Goal: Transaction & Acquisition: Obtain resource

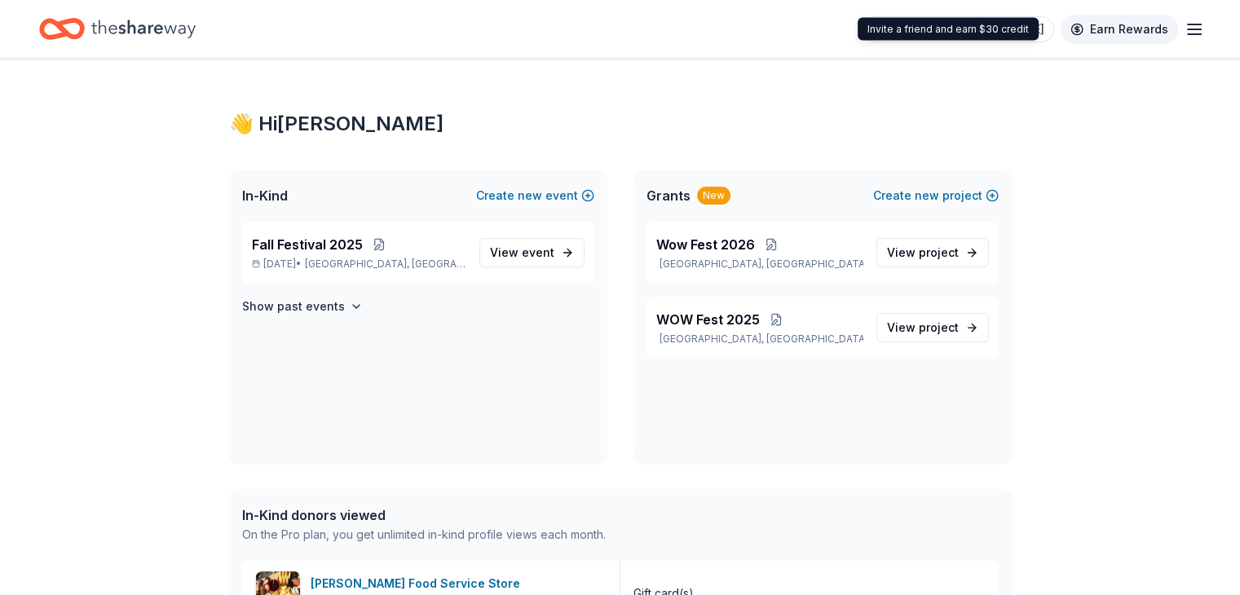
click at [1083, 28] on link "Earn Rewards" at bounding box center [1119, 29] width 117 height 29
click at [1185, 30] on icon "button" at bounding box center [1195, 30] width 20 height 20
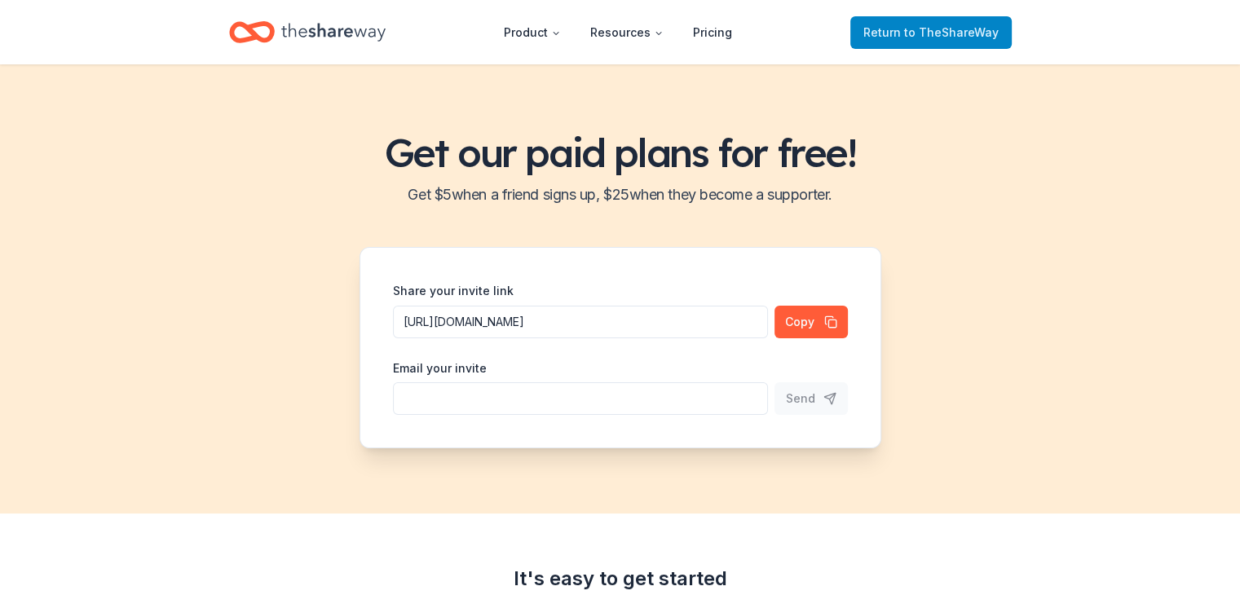
click at [897, 33] on span "Return to TheShareWay" at bounding box center [930, 33] width 135 height 20
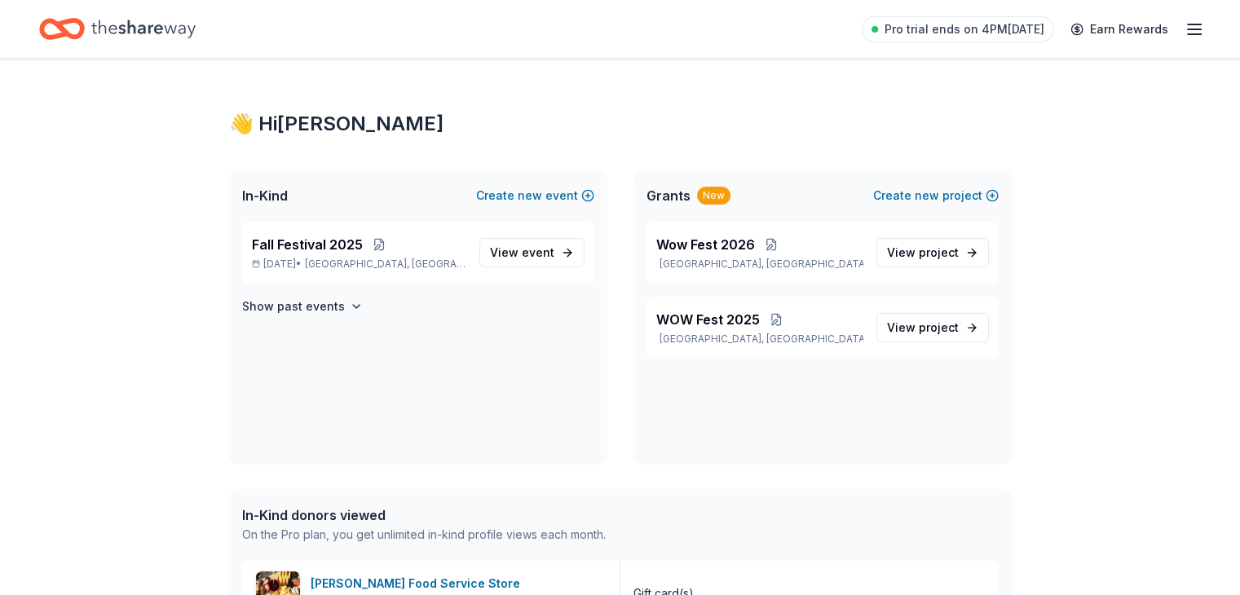
click at [173, 27] on icon "Home" at bounding box center [143, 28] width 104 height 33
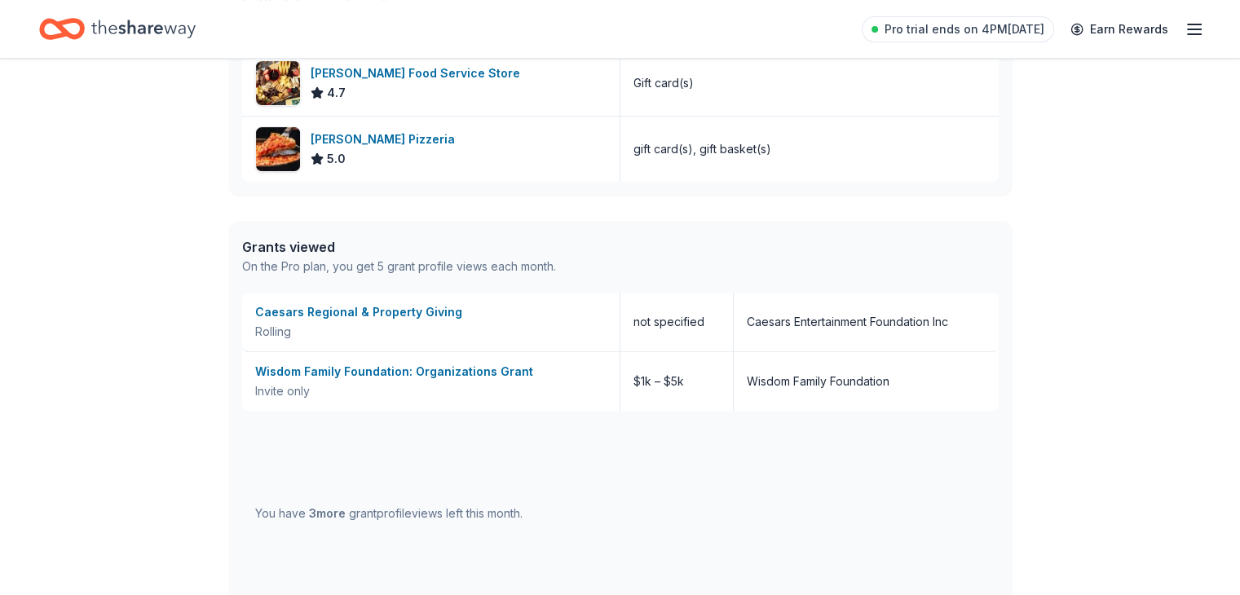
scroll to position [509, 0]
click at [339, 379] on div "Wisdom Family Foundation: Organizations Grant" at bounding box center [430, 374] width 351 height 20
click at [174, 36] on icon "Home" at bounding box center [143, 28] width 104 height 33
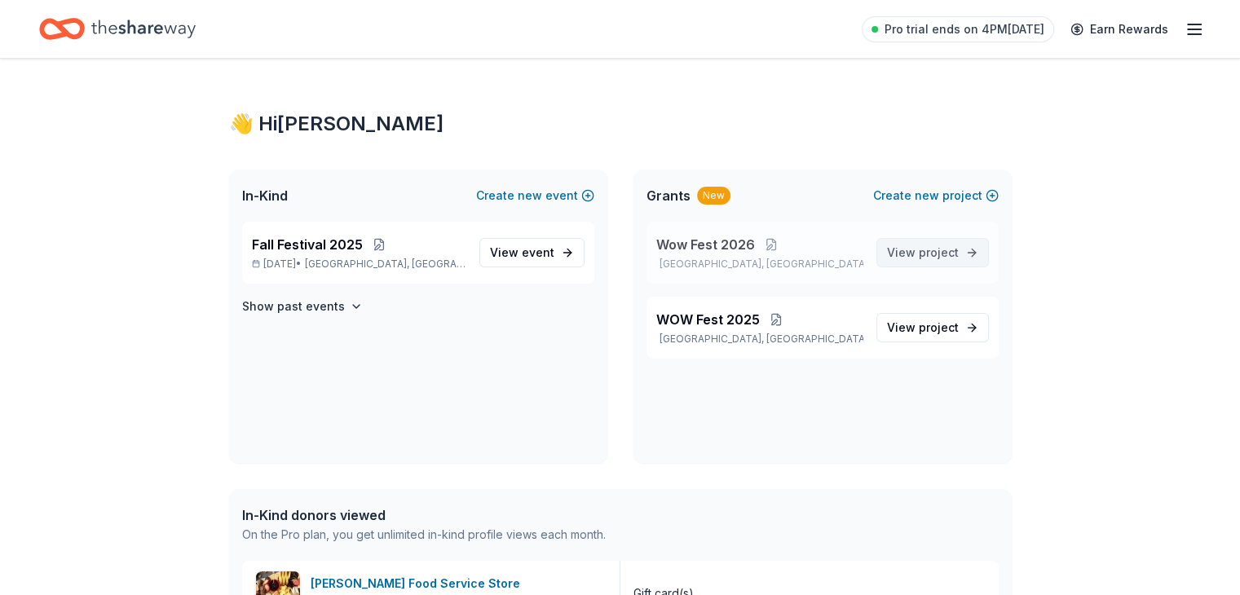
click at [930, 249] on span "project" at bounding box center [939, 252] width 40 height 14
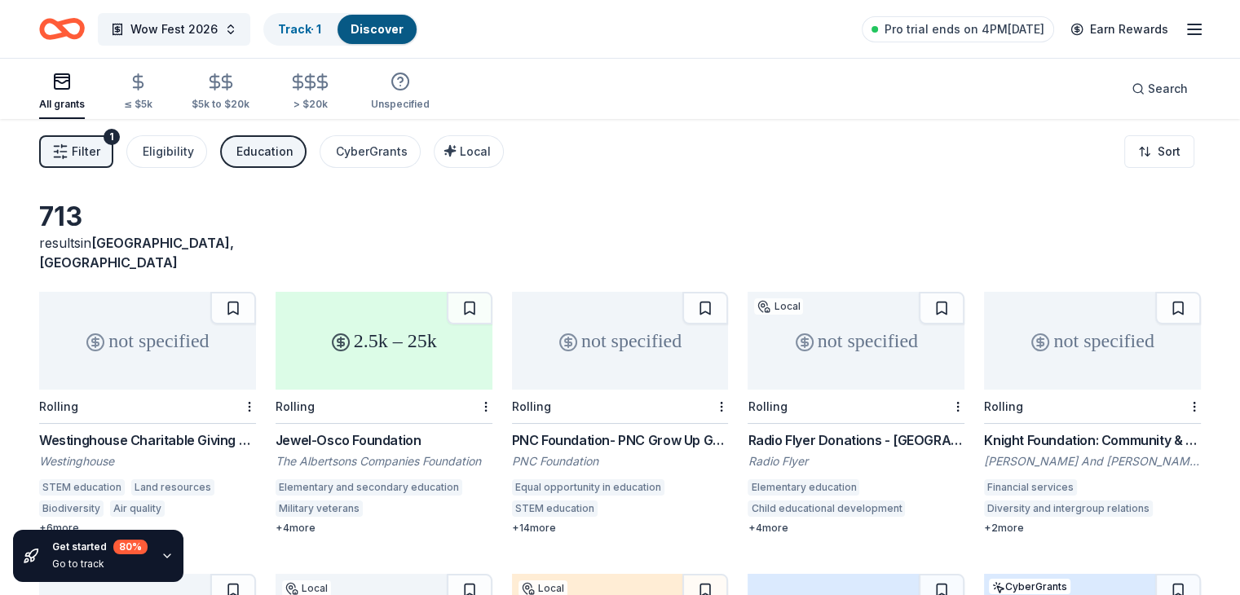
click at [884, 430] on div "Radio Flyer Donations - [GEOGRAPHIC_DATA] Giving" at bounding box center [856, 440] width 217 height 20
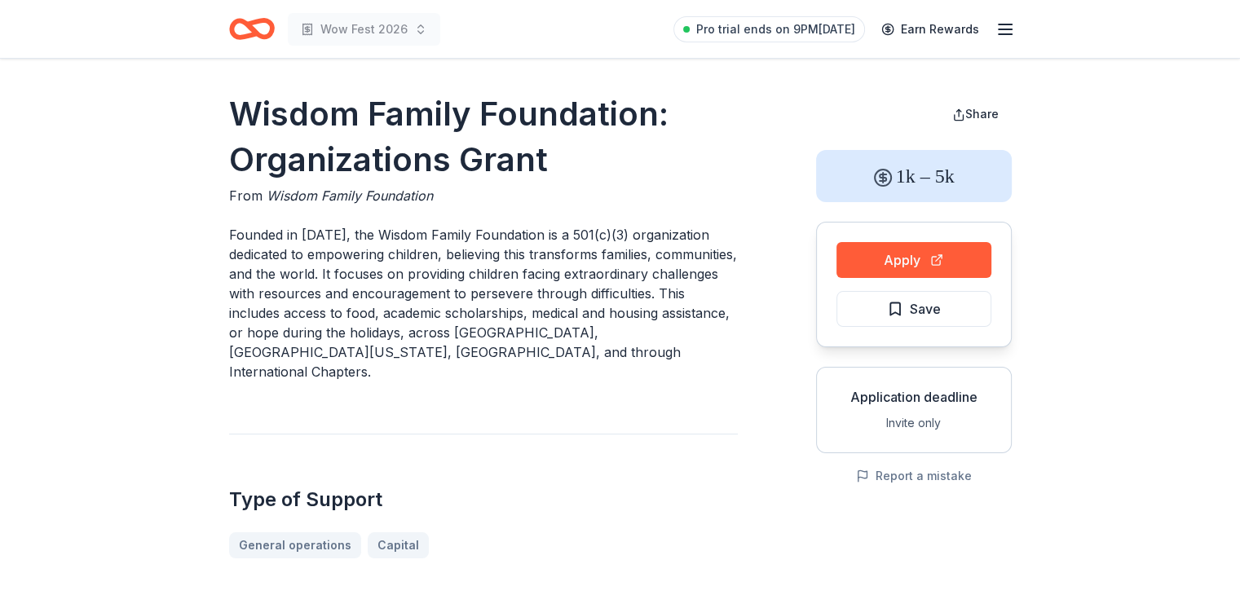
click at [248, 31] on icon "Home" at bounding box center [252, 29] width 46 height 38
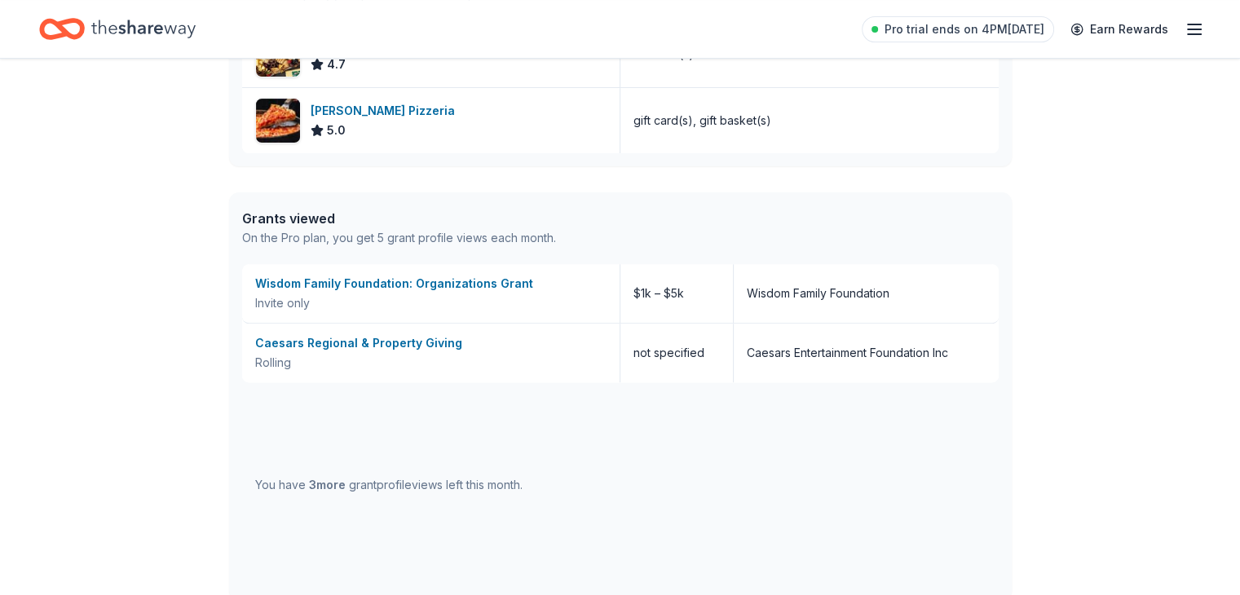
scroll to position [713, 0]
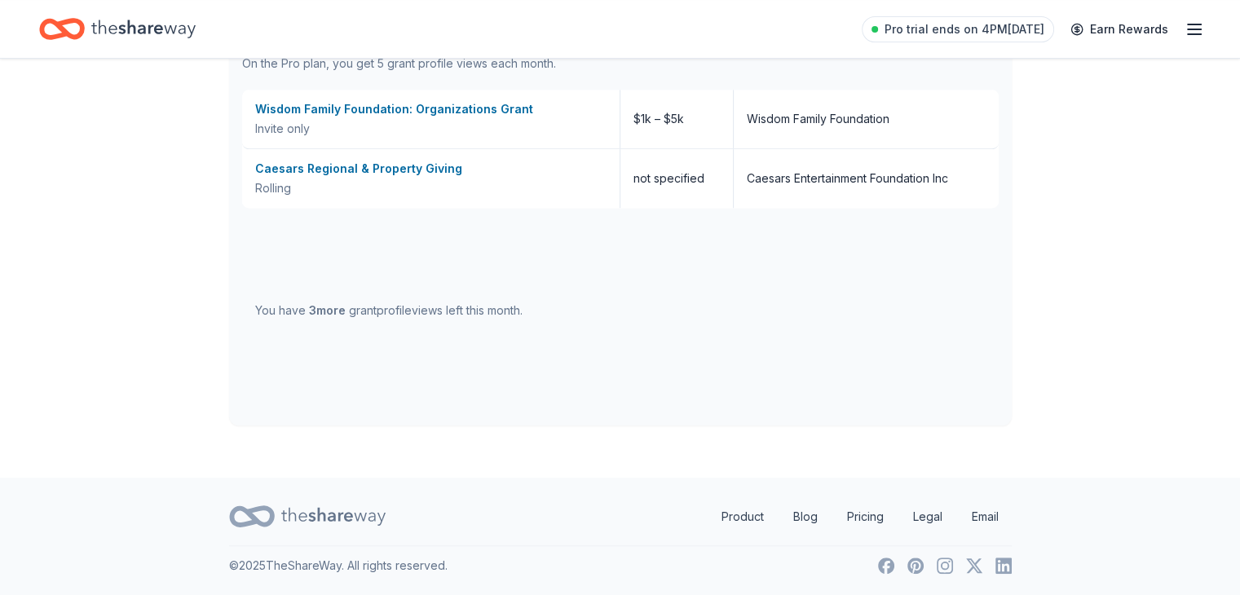
click at [1185, 30] on icon "button" at bounding box center [1195, 30] width 20 height 20
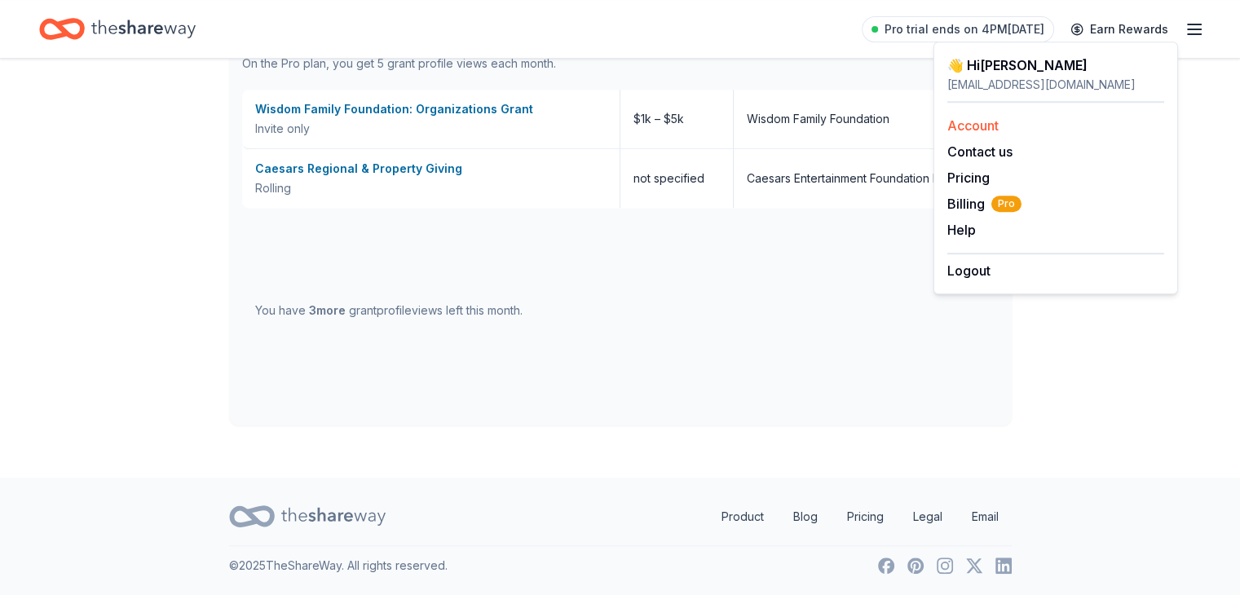
click at [1006, 128] on div "Account" at bounding box center [1055, 126] width 217 height 20
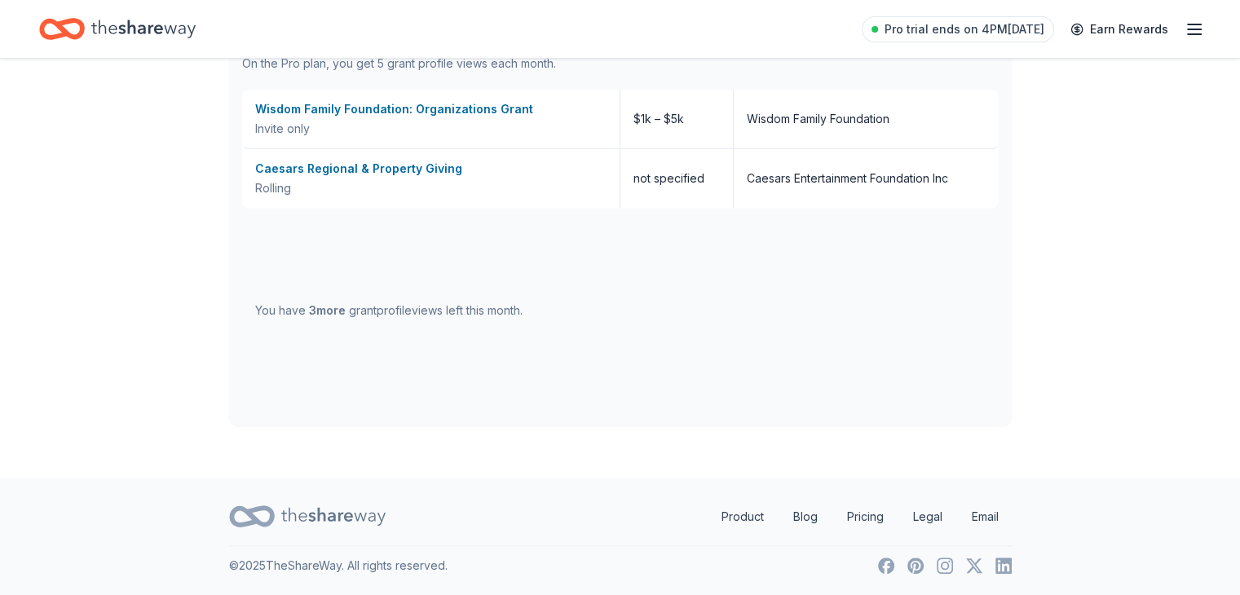
click at [1185, 25] on icon "button" at bounding box center [1195, 30] width 20 height 20
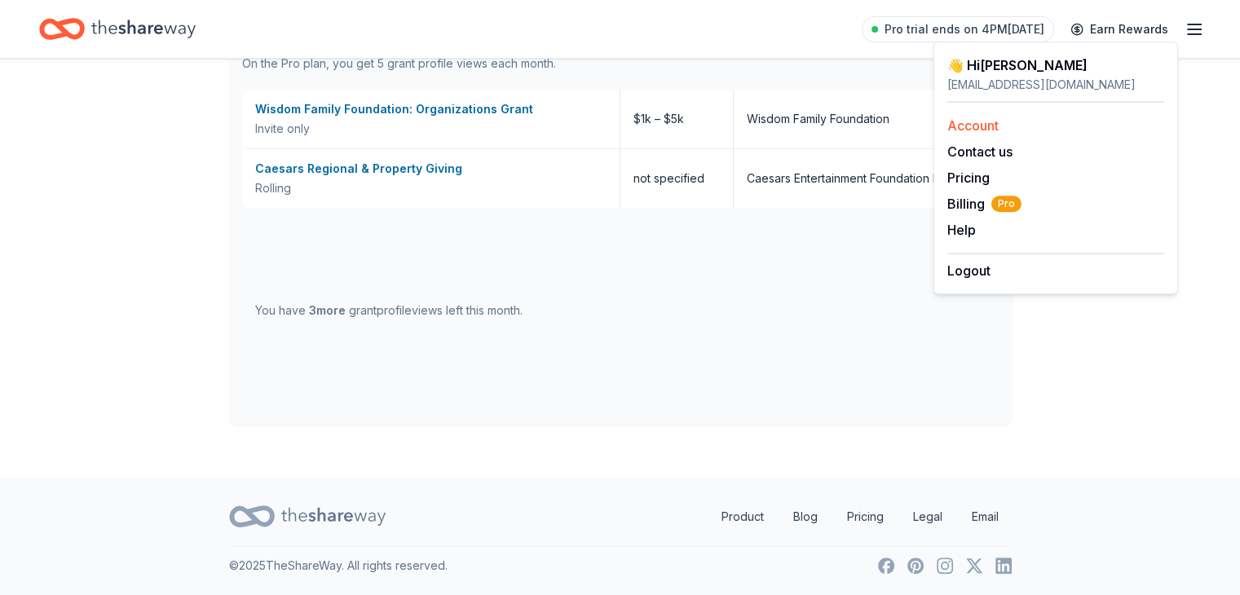
click at [968, 128] on link "Account" at bounding box center [972, 125] width 51 height 16
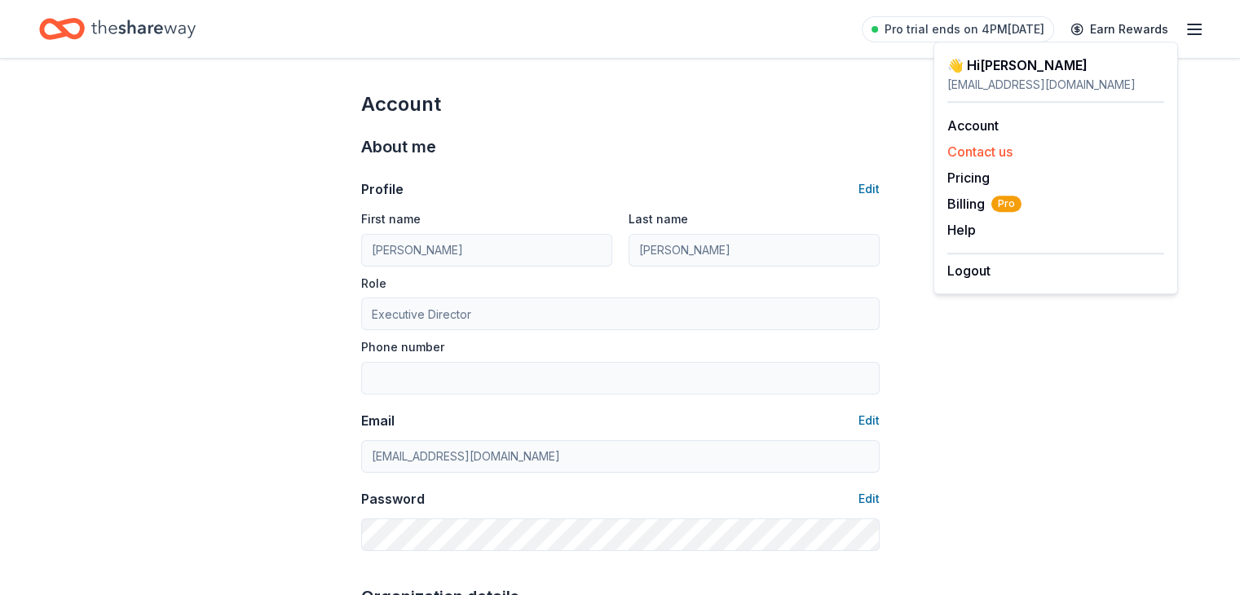
click at [965, 151] on button "Contact us" at bounding box center [979, 152] width 65 height 20
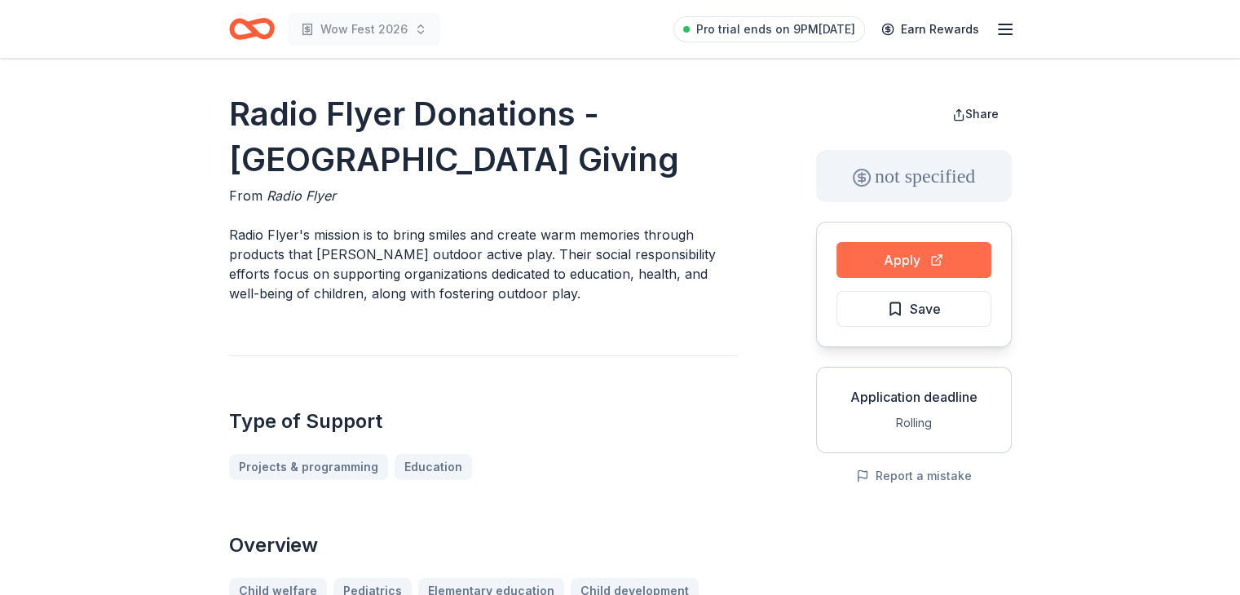
click at [887, 256] on button "Apply" at bounding box center [913, 260] width 155 height 36
